Goal: Transaction & Acquisition: Purchase product/service

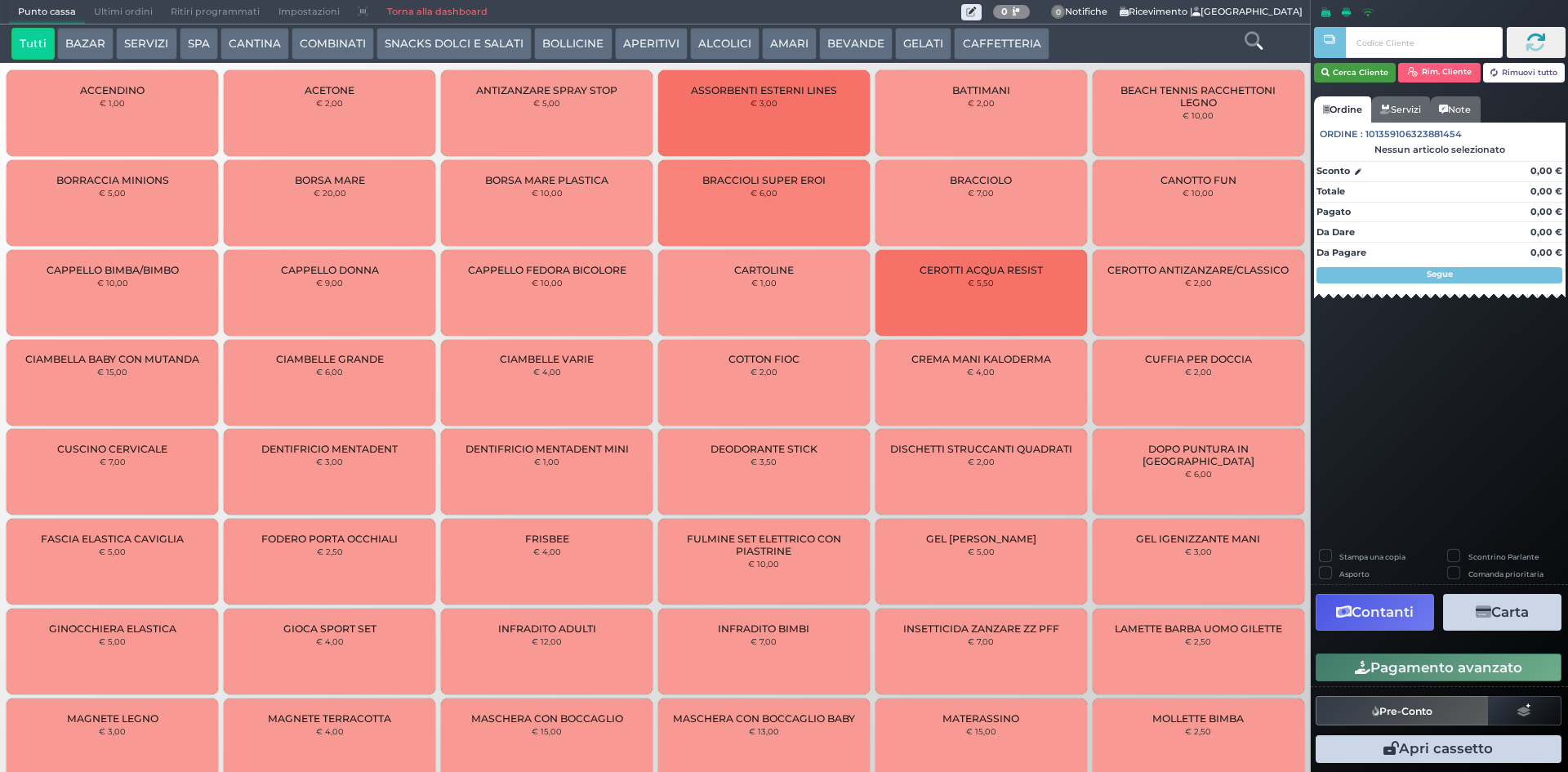
click at [1351, 72] on button "Cerca Cliente" at bounding box center [1354, 73] width 82 height 19
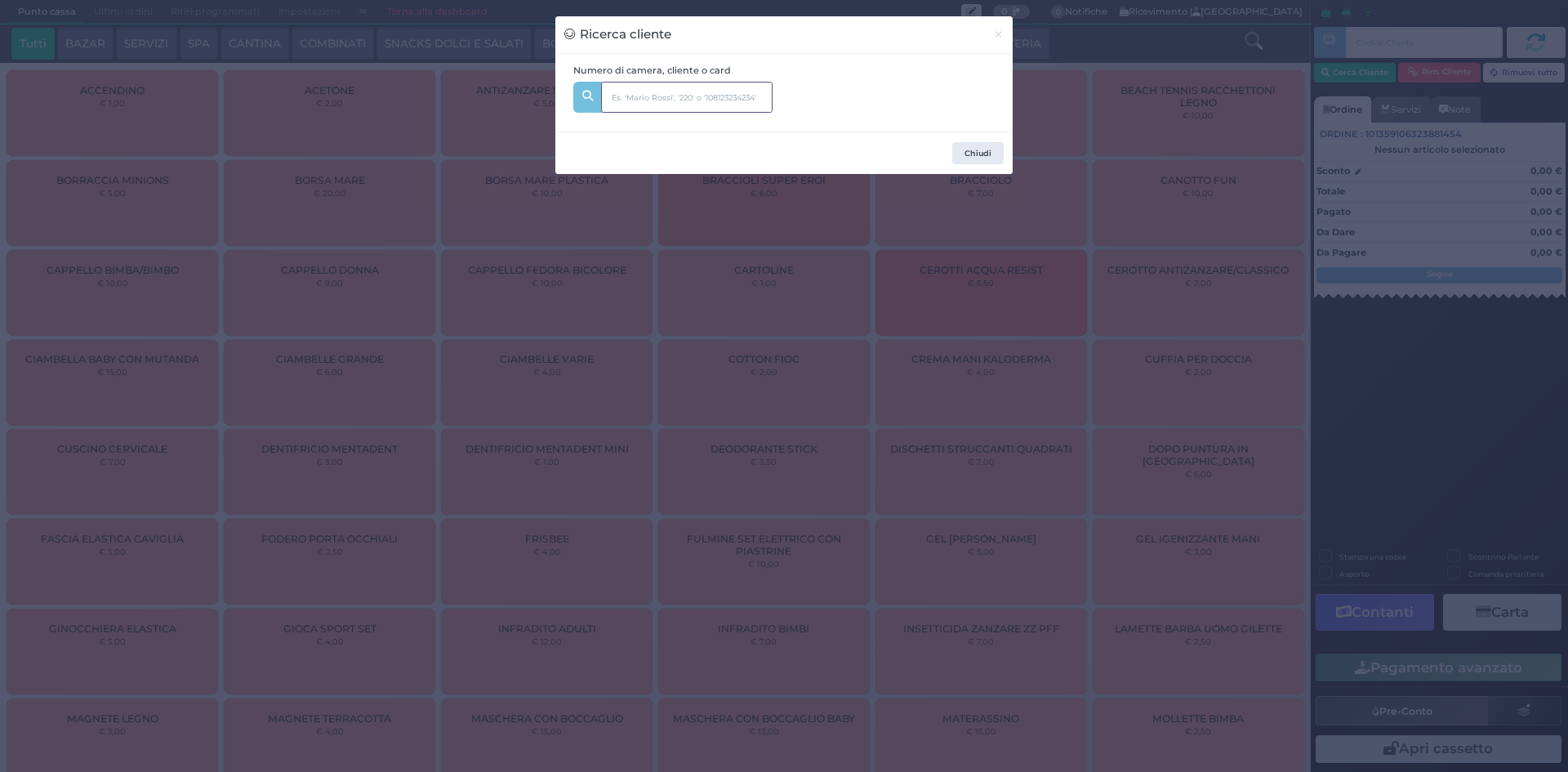
click at [621, 90] on input "text" at bounding box center [686, 97] width 171 height 31
type input "251"
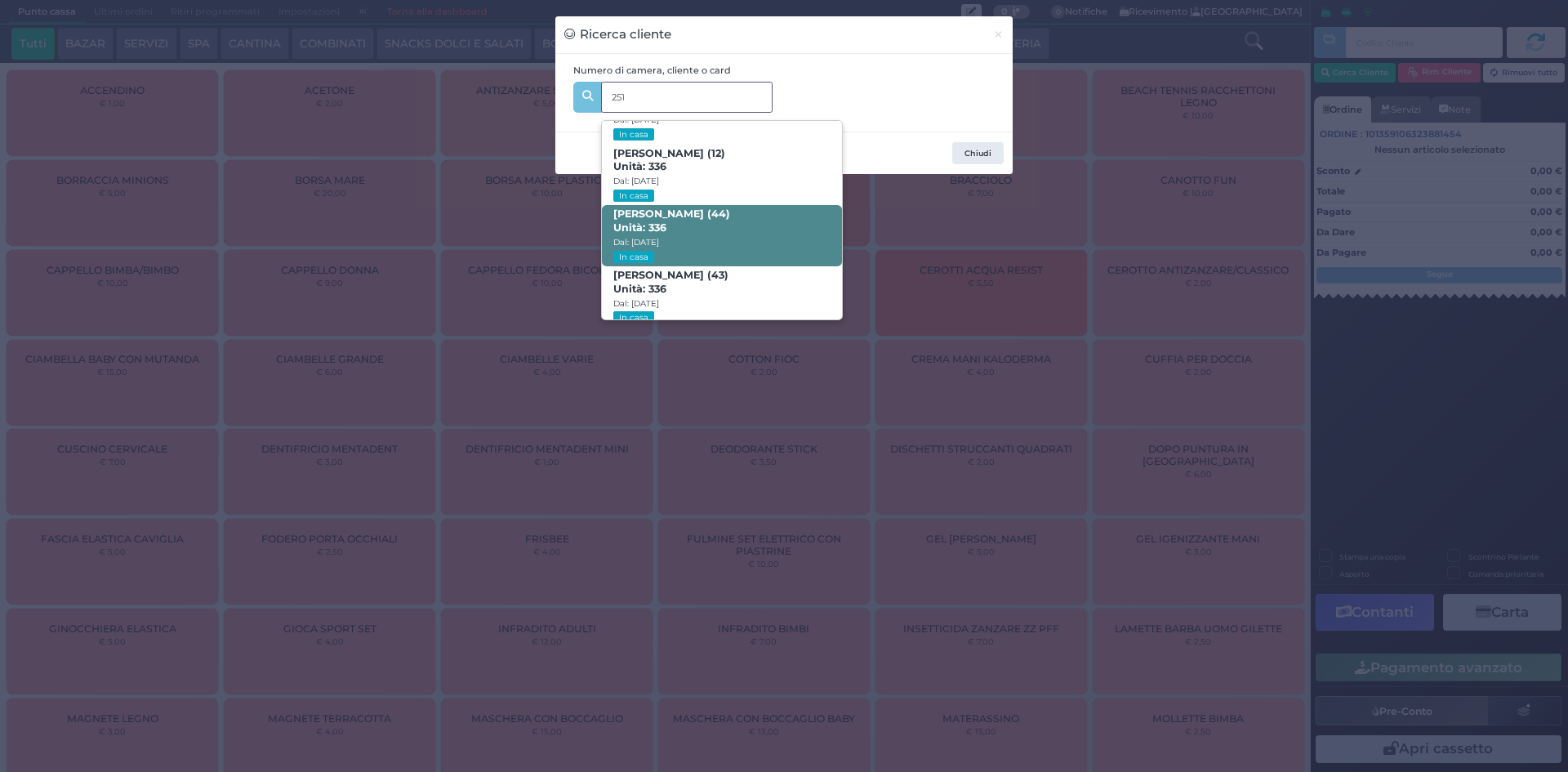
scroll to position [466, 0]
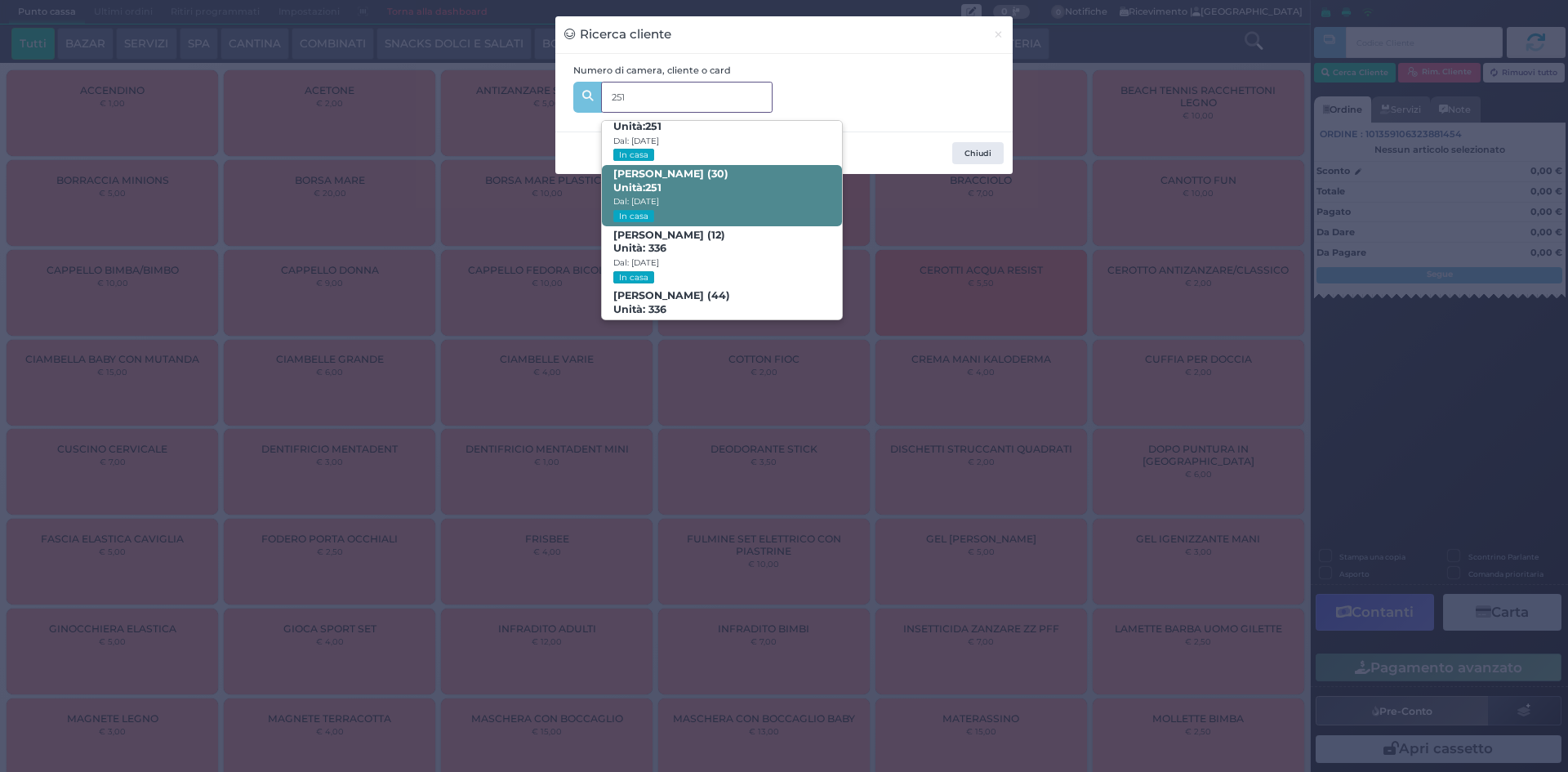
click at [702, 195] on span "MICHELE GIARDIELLO (30) Unità: 251 Dal: 31/08/2025 In casa" at bounding box center [722, 195] width 239 height 61
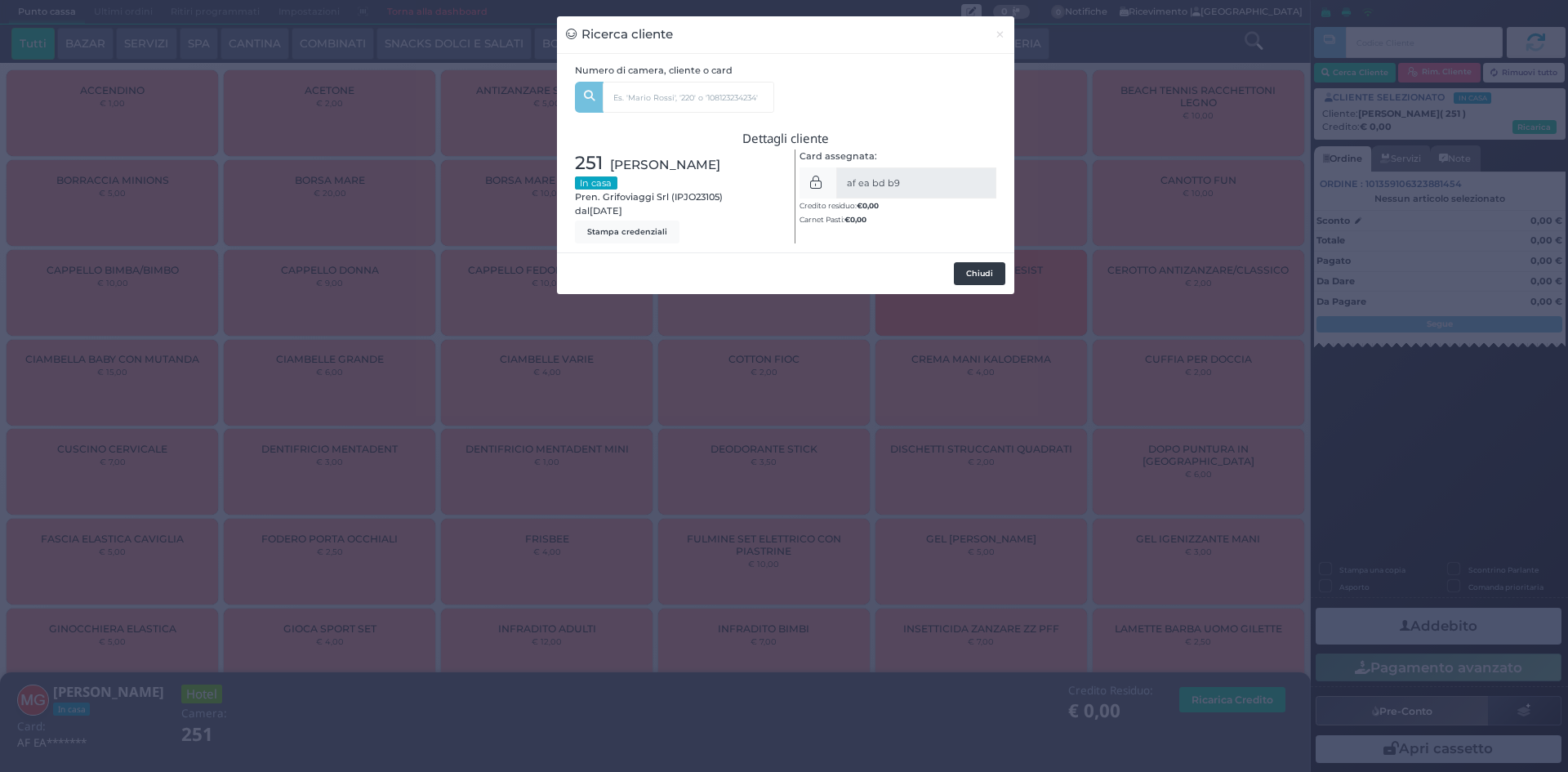
click at [977, 277] on button "Chiudi" at bounding box center [979, 274] width 51 height 23
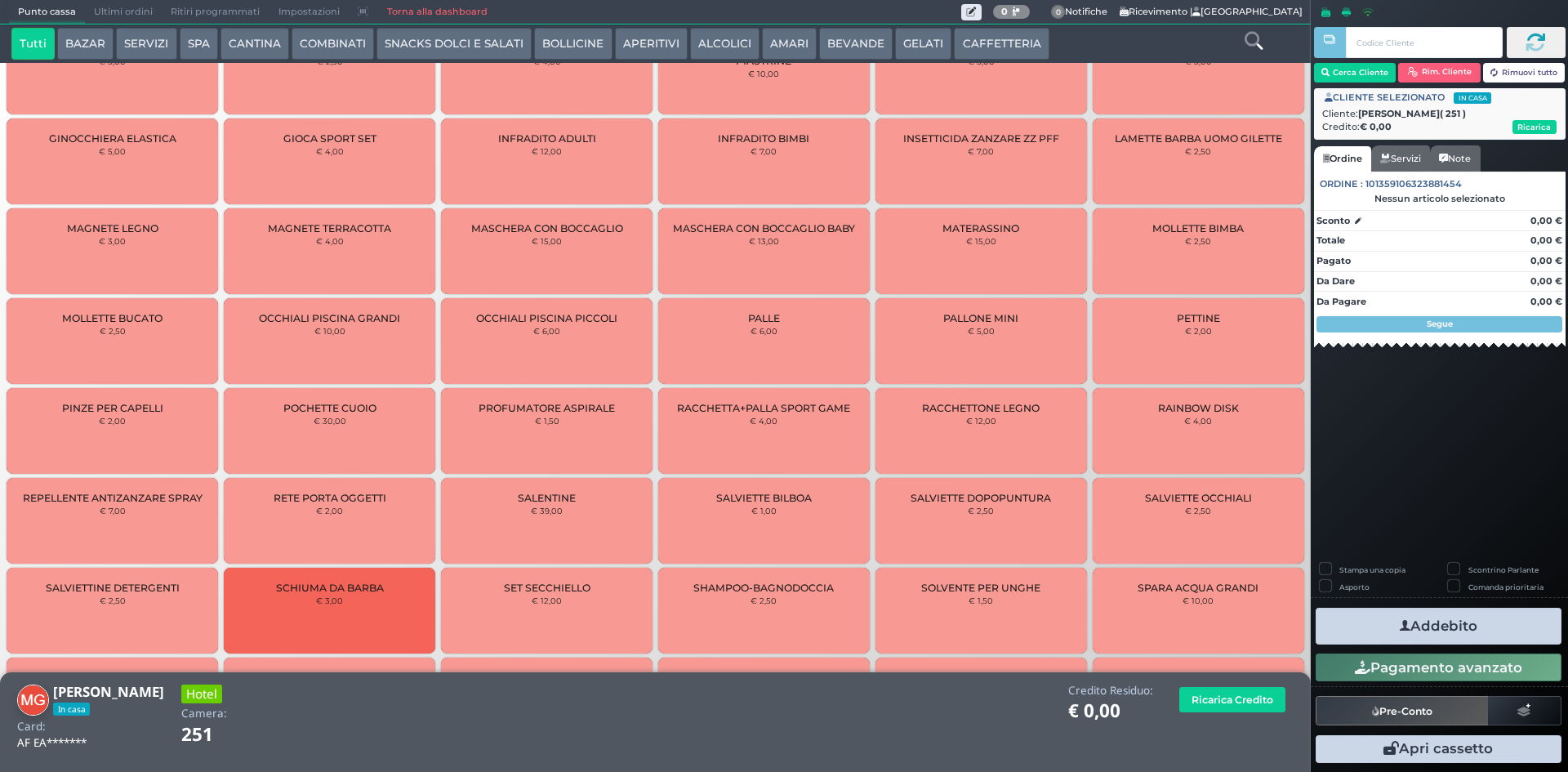
scroll to position [116, 0]
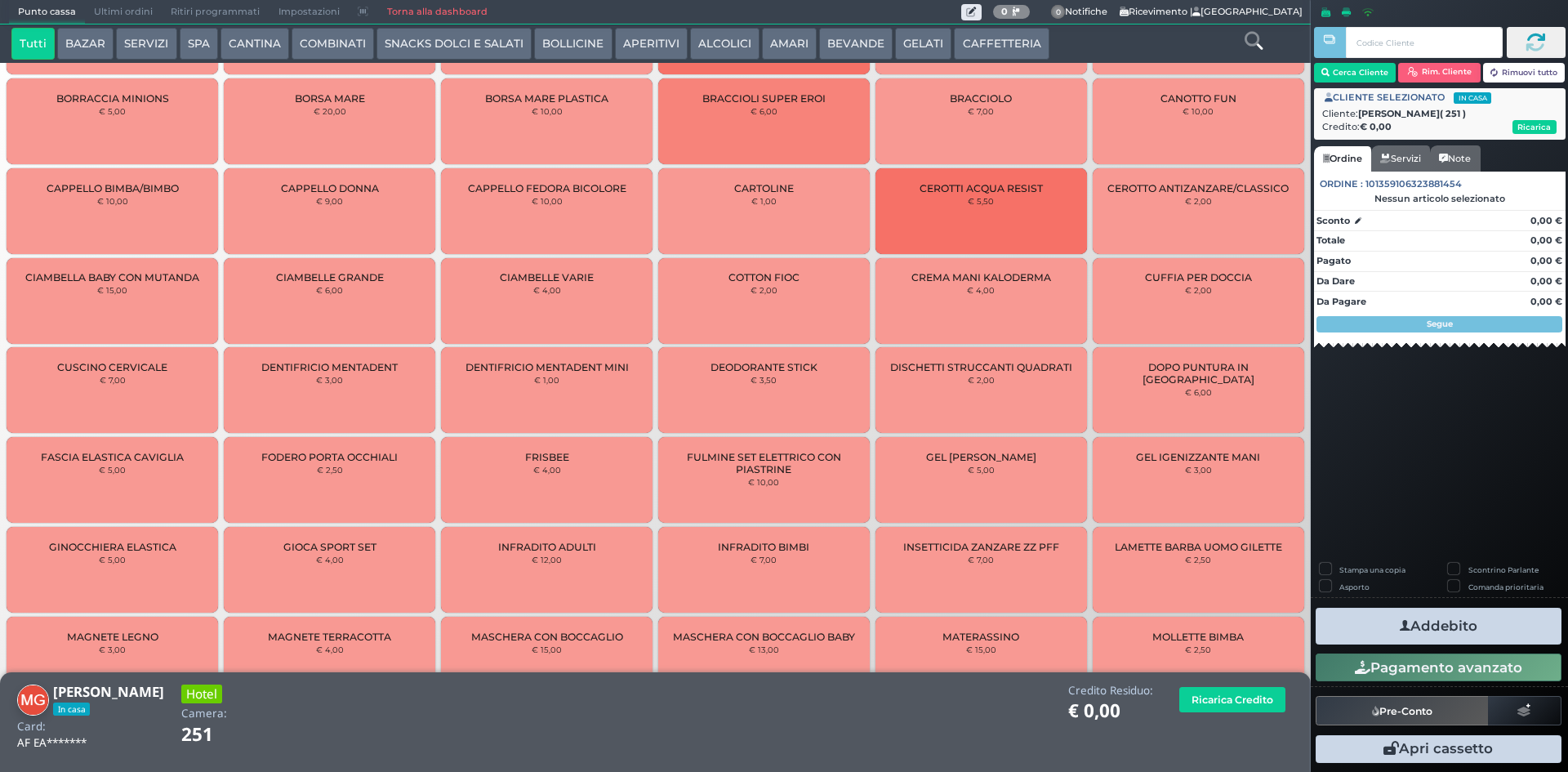
click at [545, 637] on span "MASCHERA CON BOCCAGLIO" at bounding box center [547, 636] width 152 height 12
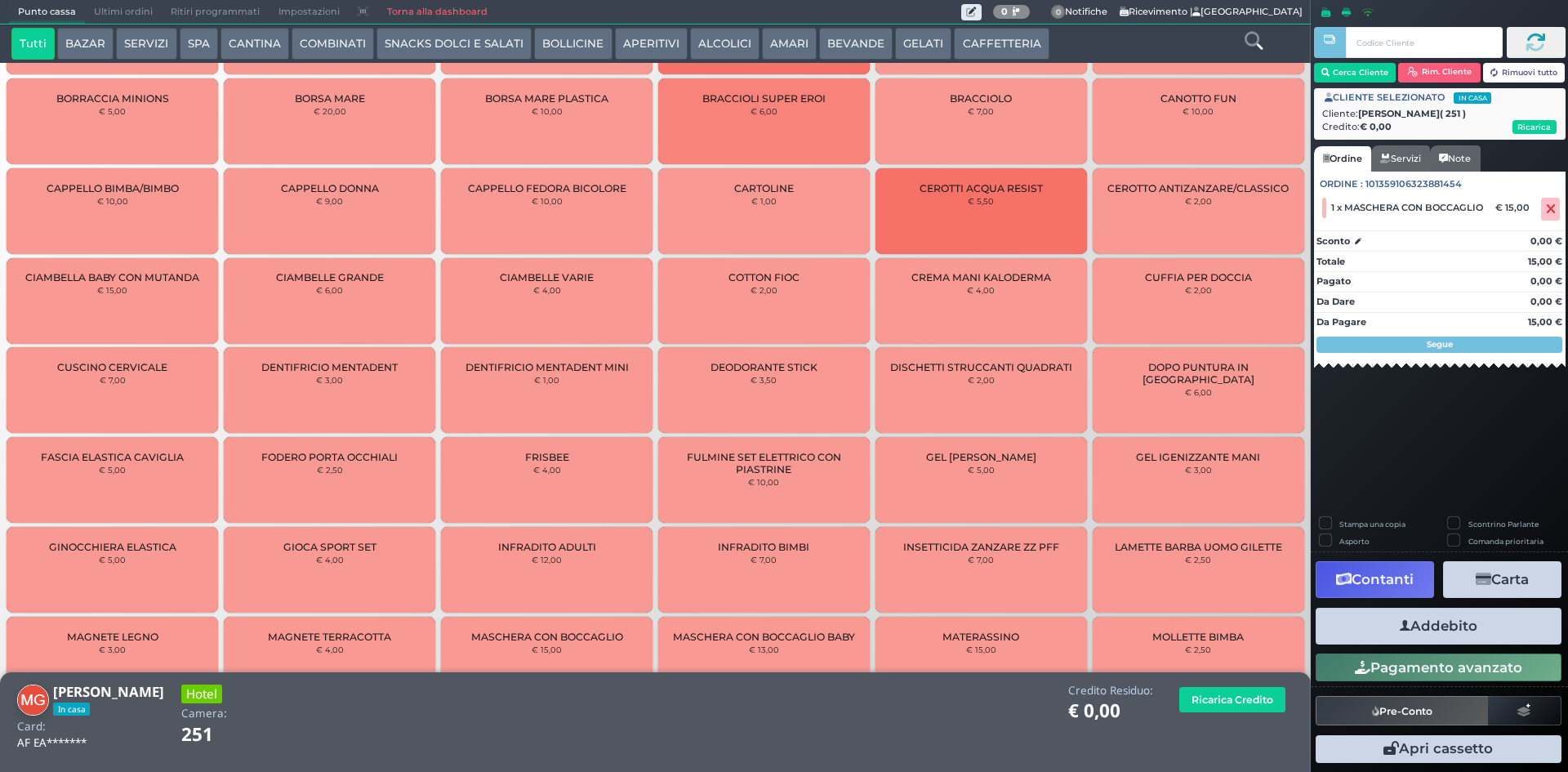
click at [579, 624] on div "MASCHERA CON BOCCAGLIO € 15,00" at bounding box center [547, 659] width 212 height 86
click at [1455, 628] on button "Addebito" at bounding box center [1438, 625] width 246 height 36
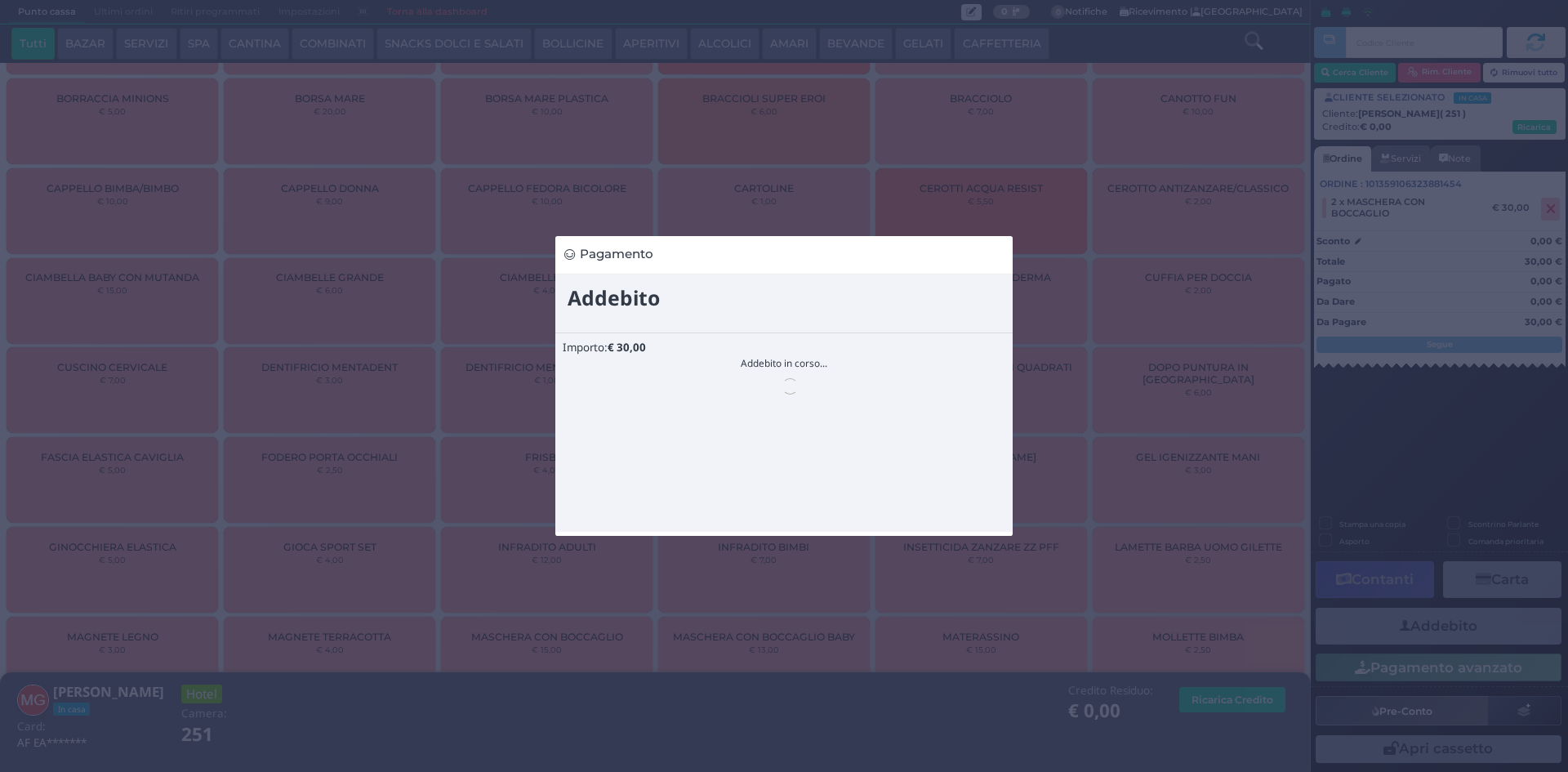
scroll to position [0, 0]
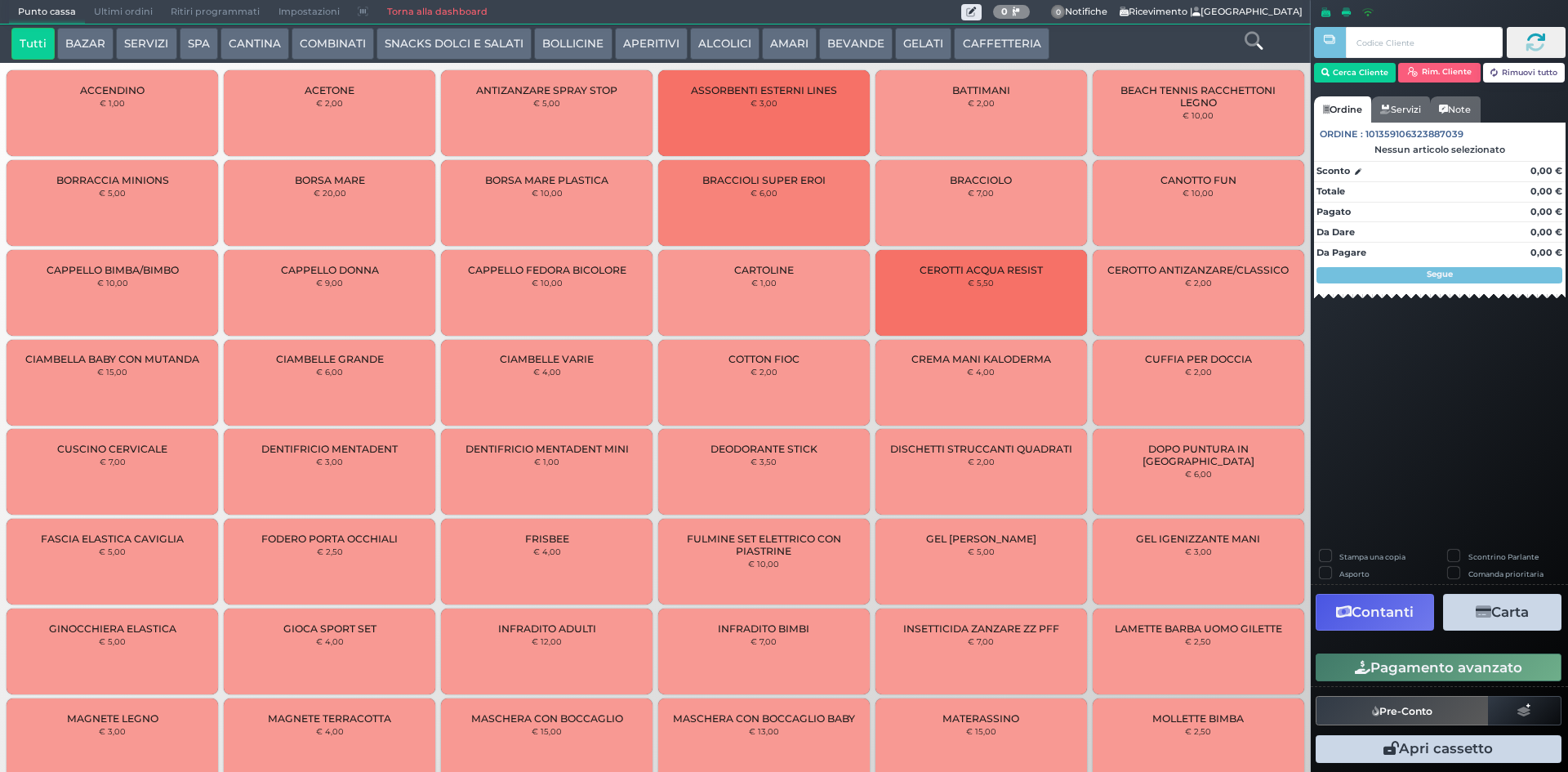
click at [907, 43] on button "GELATI" at bounding box center [924, 43] width 57 height 33
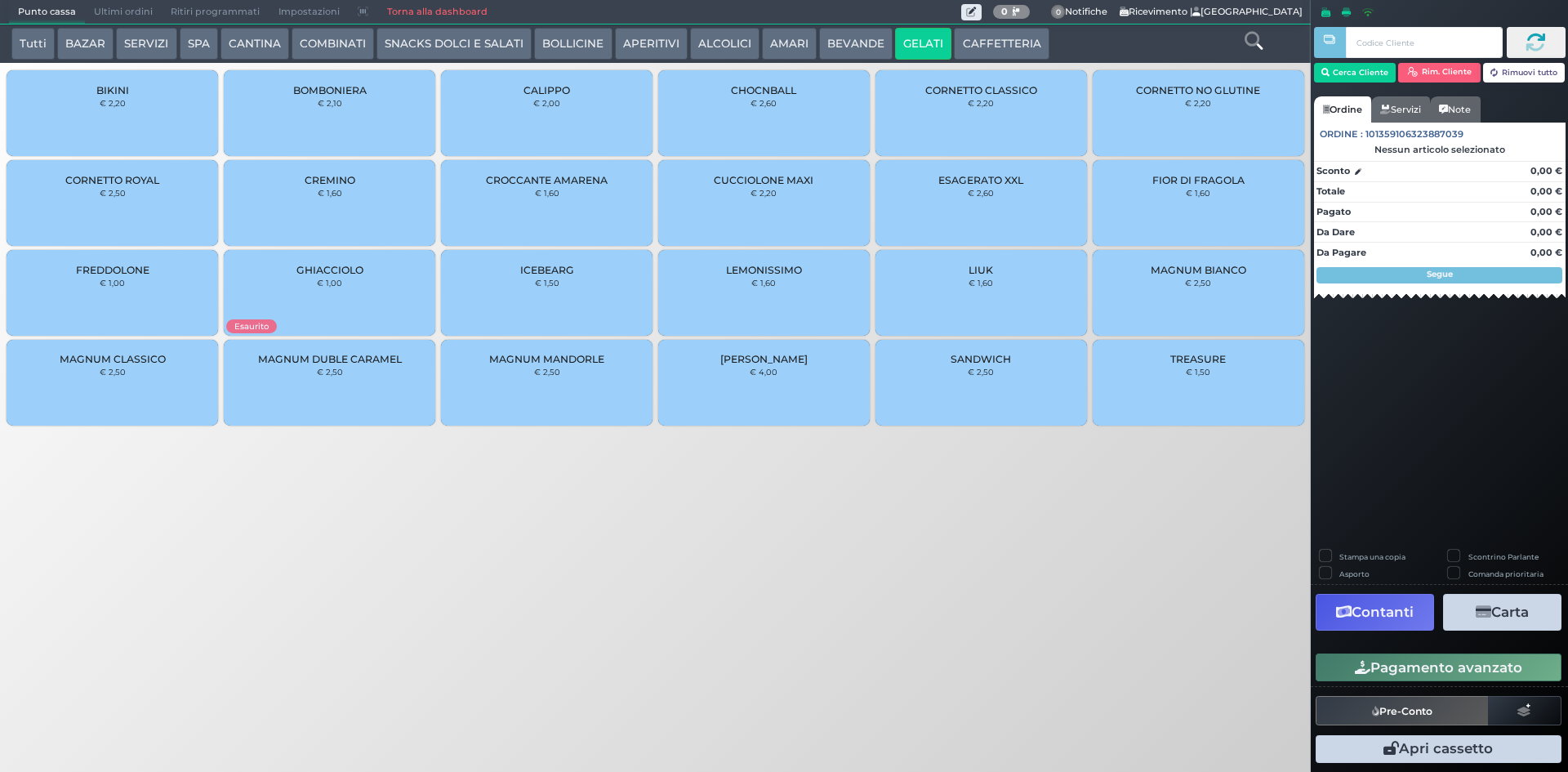
click at [587, 365] on span "MAGNUM MANDORLE" at bounding box center [547, 359] width 115 height 12
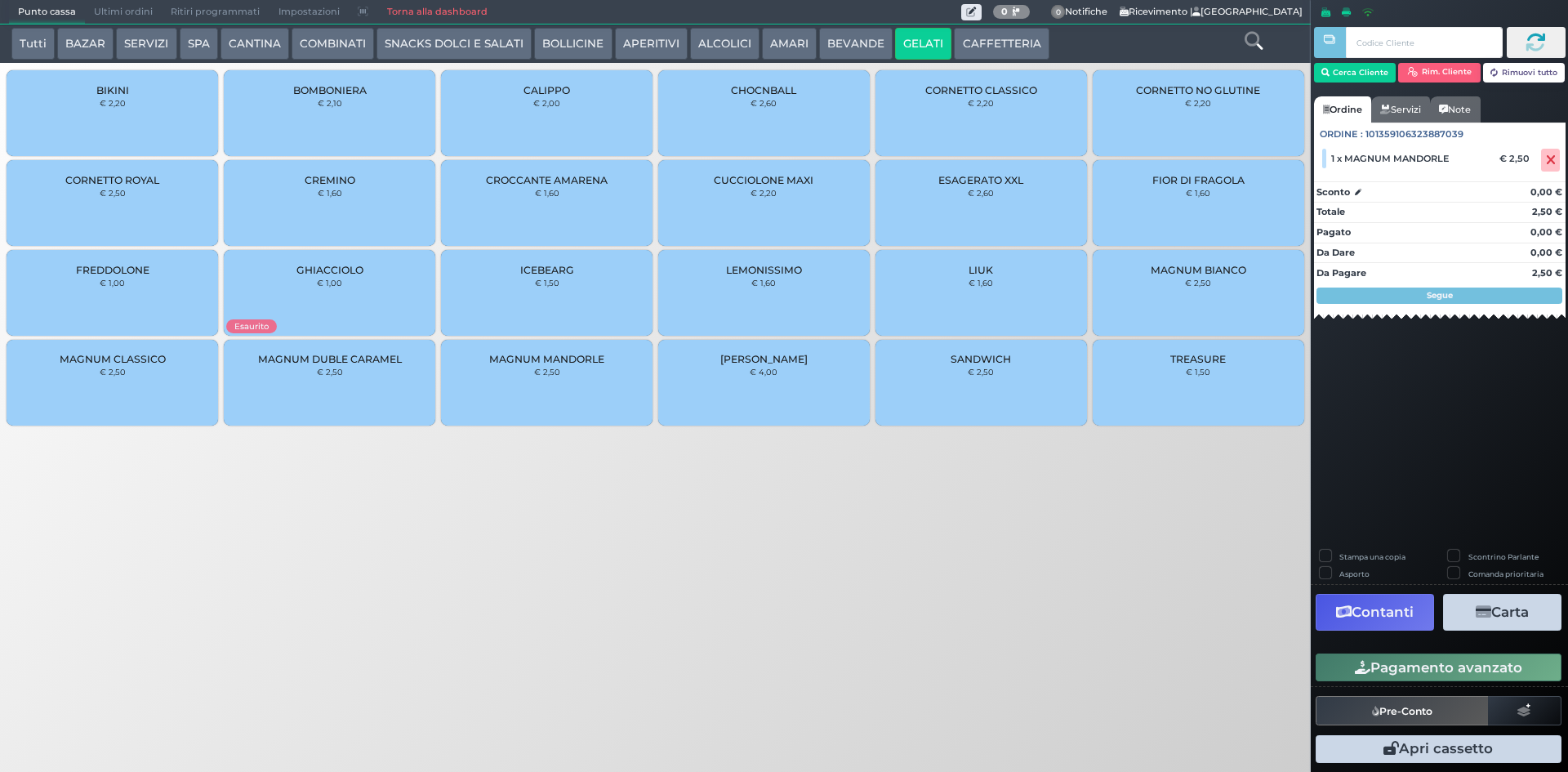
click at [1360, 555] on label "Stampa una copia" at bounding box center [1372, 557] width 66 height 11
checkbox input "true"
click at [1496, 616] on button "Carta" at bounding box center [1502, 612] width 119 height 36
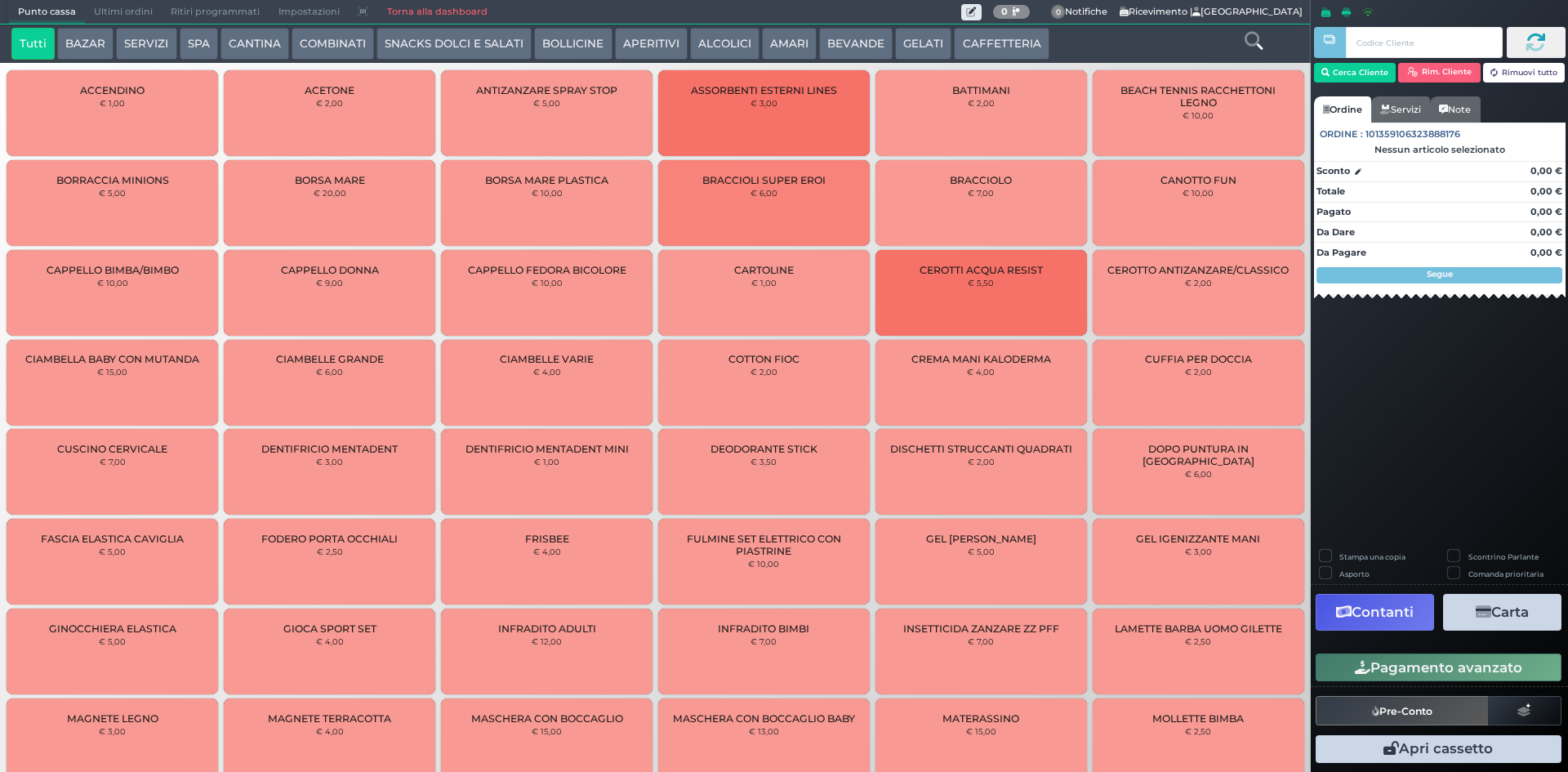
click at [470, 43] on button "SNACKS DOLCI E SALATI" at bounding box center [454, 43] width 155 height 33
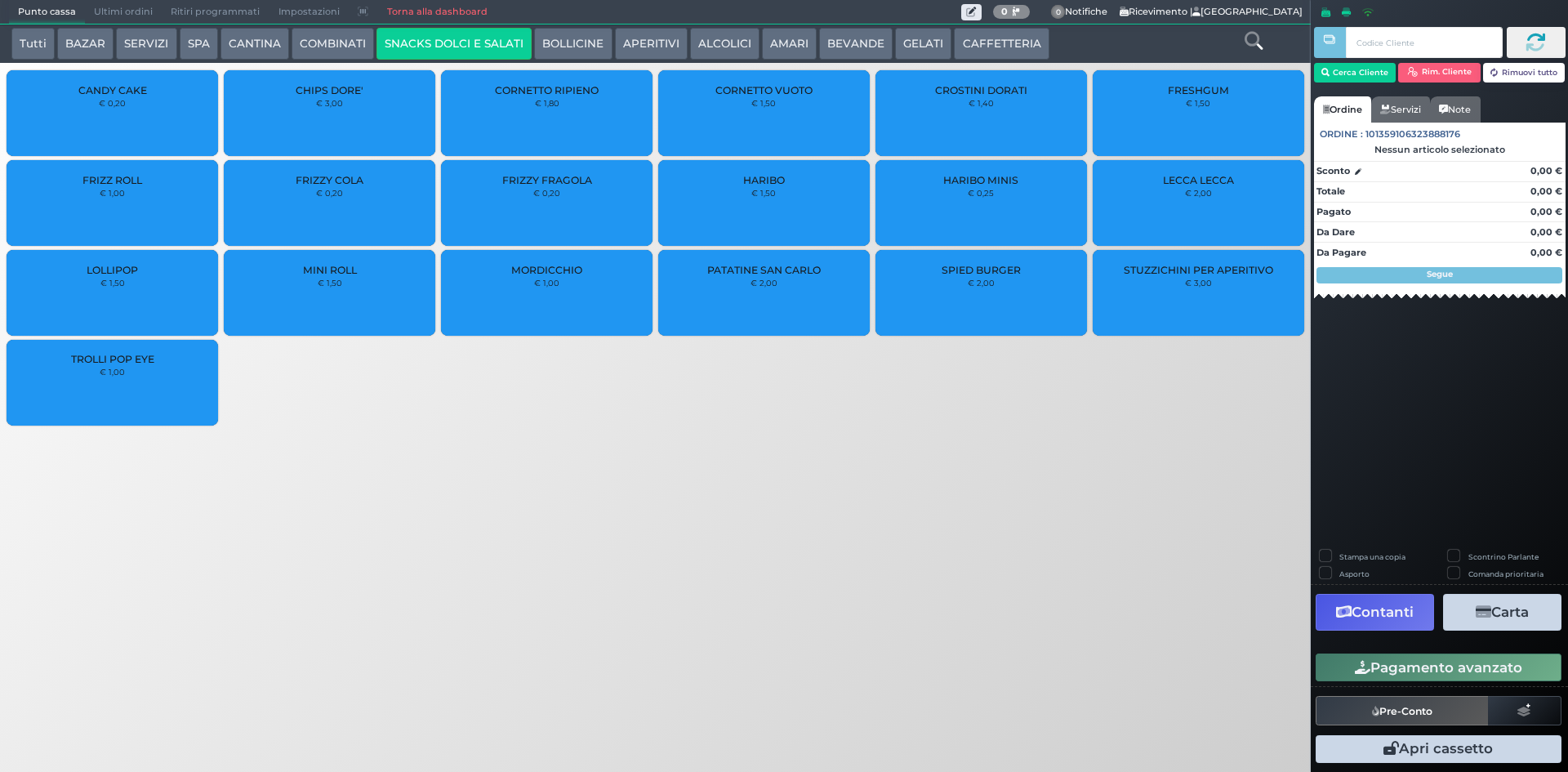
drag, startPoint x: 1117, startPoint y: 301, endPoint x: 1108, endPoint y: 431, distance: 130.3
click at [1108, 431] on div "CANDY CAKE € 0,20 CHIPS DORE' € 3,00 CORNETTO RIPIENO € 1,80 CORNETTO VUOTO € 1…" at bounding box center [655, 250] width 1311 height 367
